Goal: Navigation & Orientation: Find specific page/section

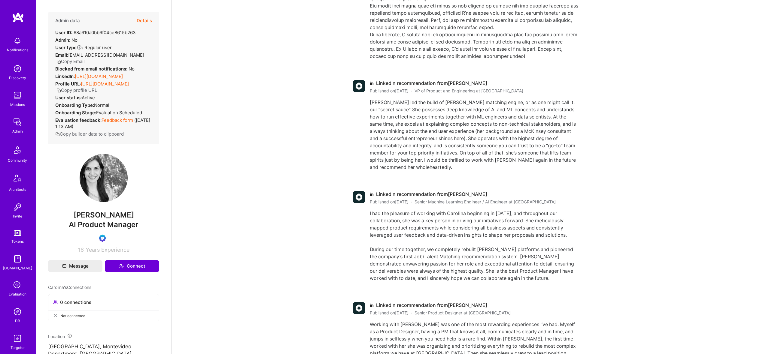
scroll to position [453, 0]
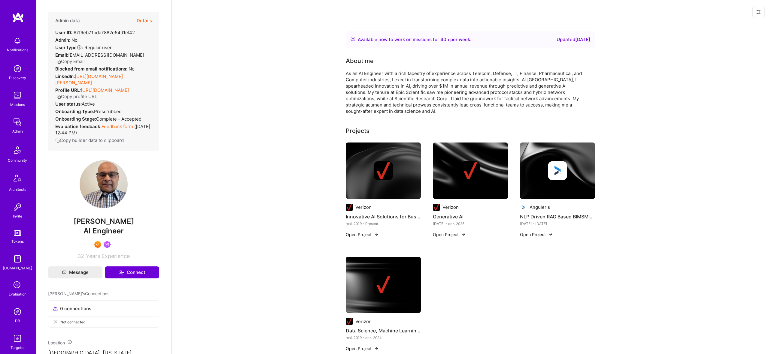
click at [148, 19] on button "Details" at bounding box center [144, 20] width 15 height 17
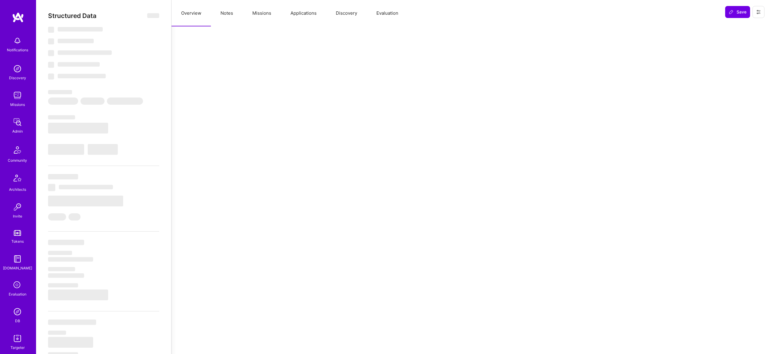
click at [227, 16] on button "Notes" at bounding box center [227, 13] width 32 height 26
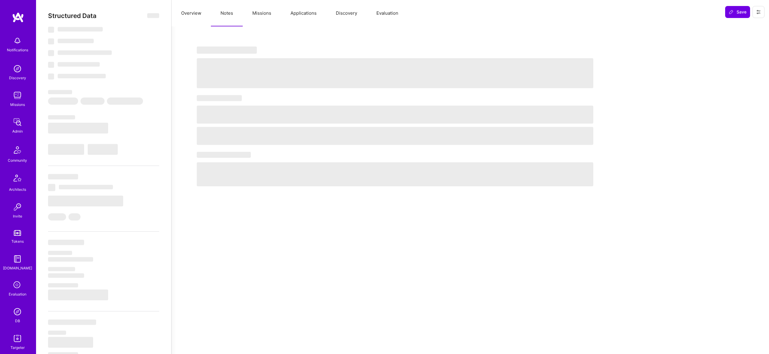
select select "Right Now"
select select "7"
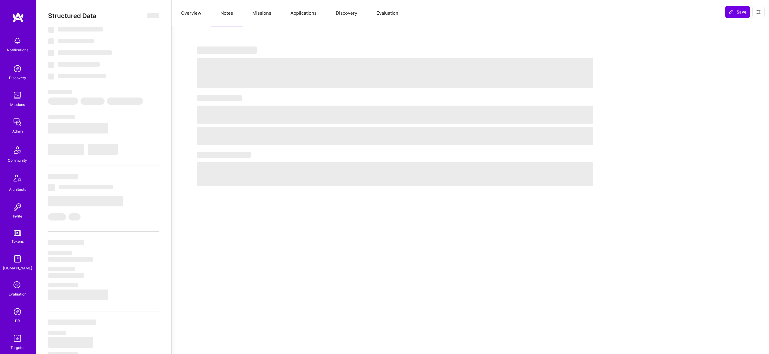
select select "US"
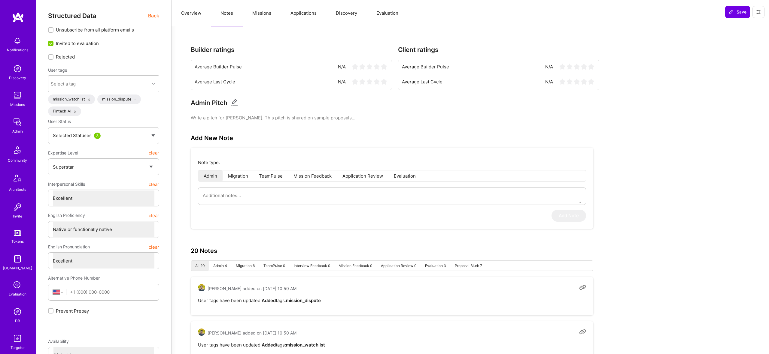
click at [260, 12] on button "Missions" at bounding box center [262, 13] width 38 height 26
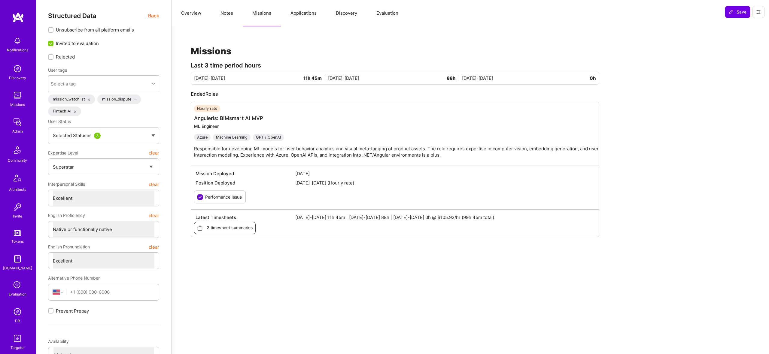
click at [310, 14] on button "Applications" at bounding box center [303, 13] width 45 height 26
